Goal: Find specific page/section: Find specific page/section

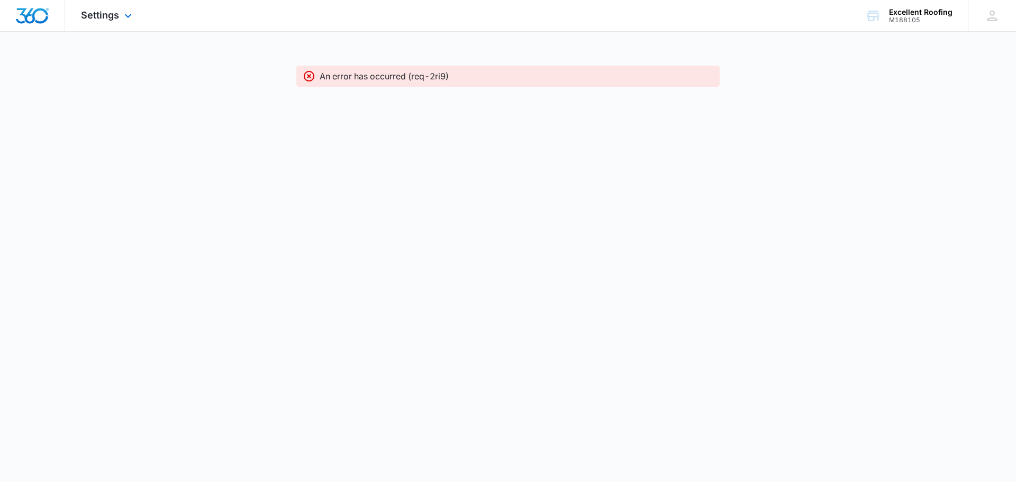
click at [103, 26] on div "Settings Apps Reputation Forms CRM Email Social Content Ads Intelligence Files …" at bounding box center [107, 15] width 85 height 31
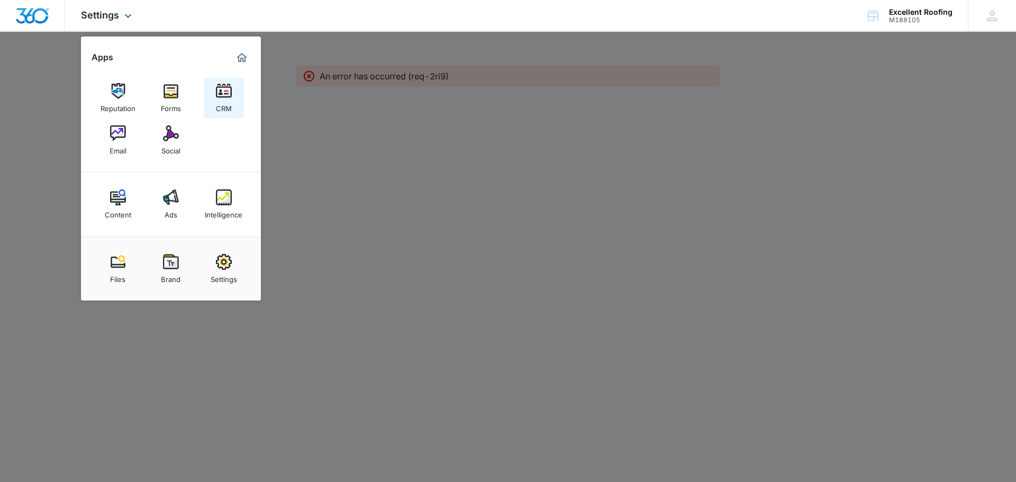
click at [221, 97] on img at bounding box center [224, 91] width 16 height 16
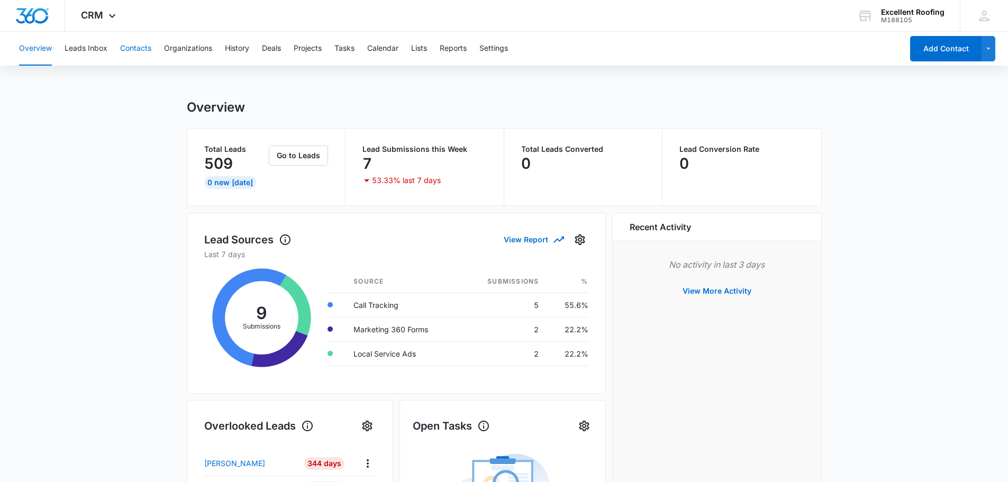
click at [145, 46] on button "Contacts" at bounding box center [135, 49] width 31 height 34
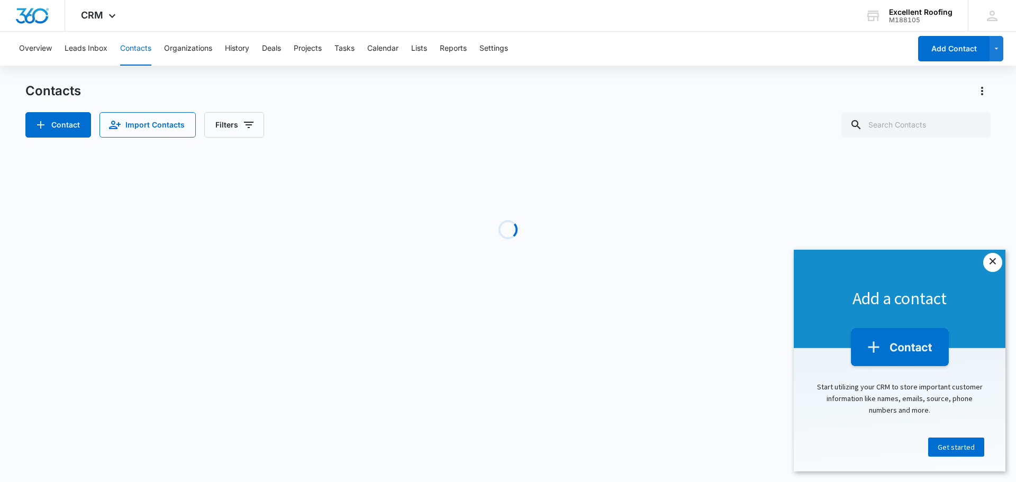
click at [986, 266] on link "×" at bounding box center [992, 262] width 19 height 19
